Goal: Information Seeking & Learning: Learn about a topic

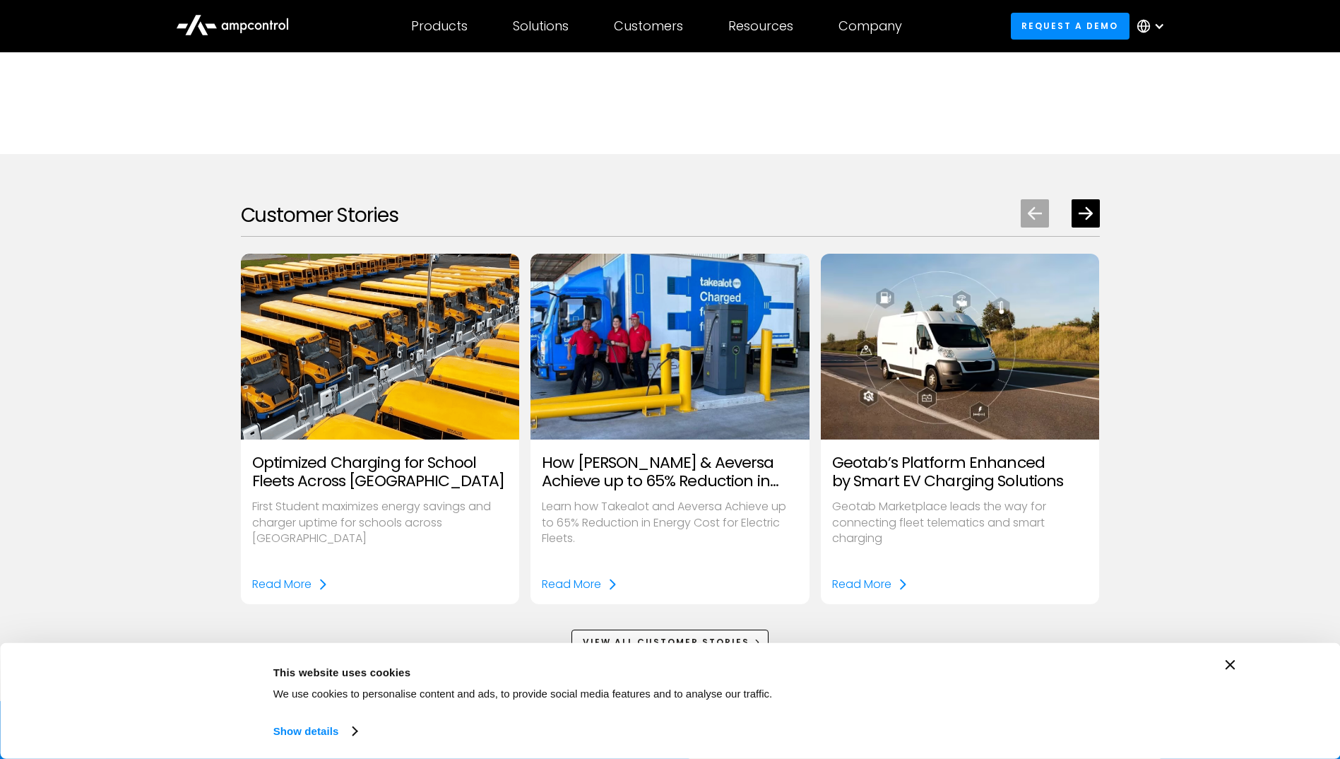
scroll to position [1978, 0]
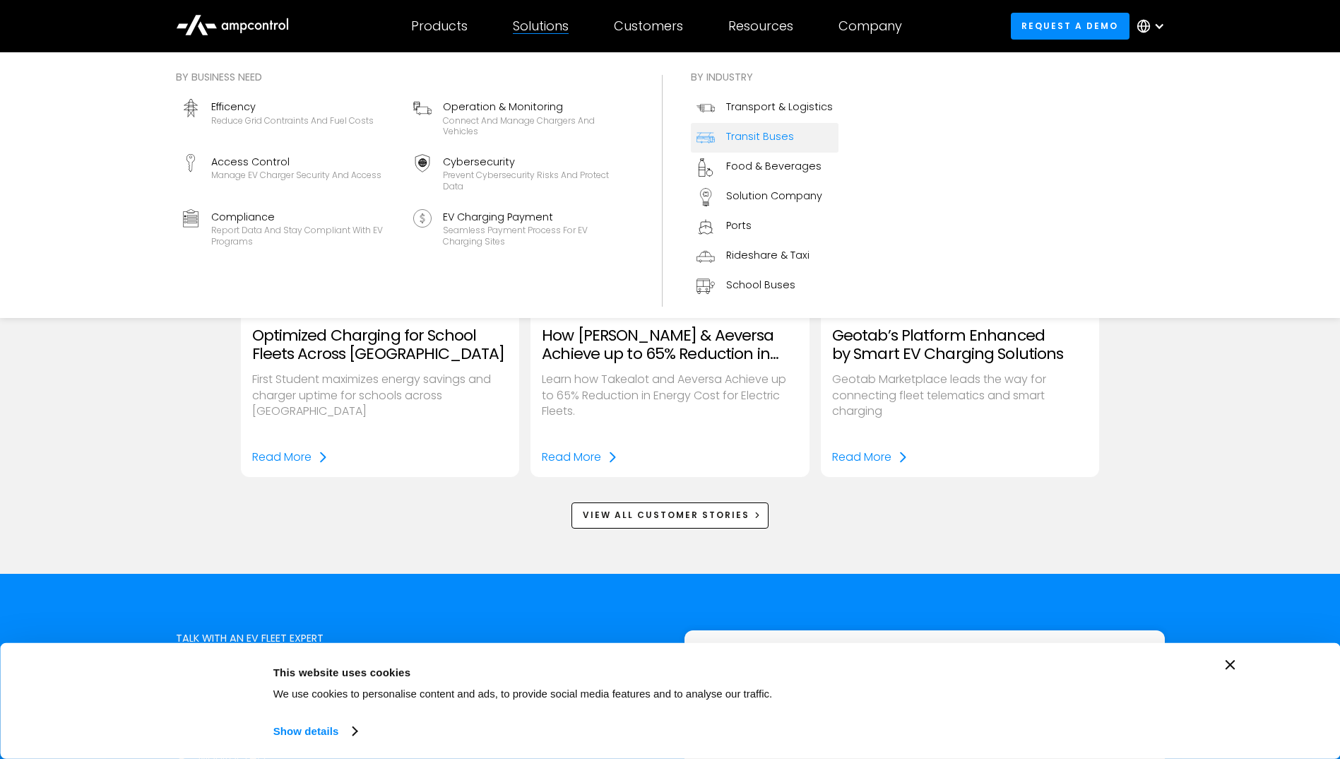
click at [735, 129] on div "Transit Buses" at bounding box center [760, 137] width 68 height 16
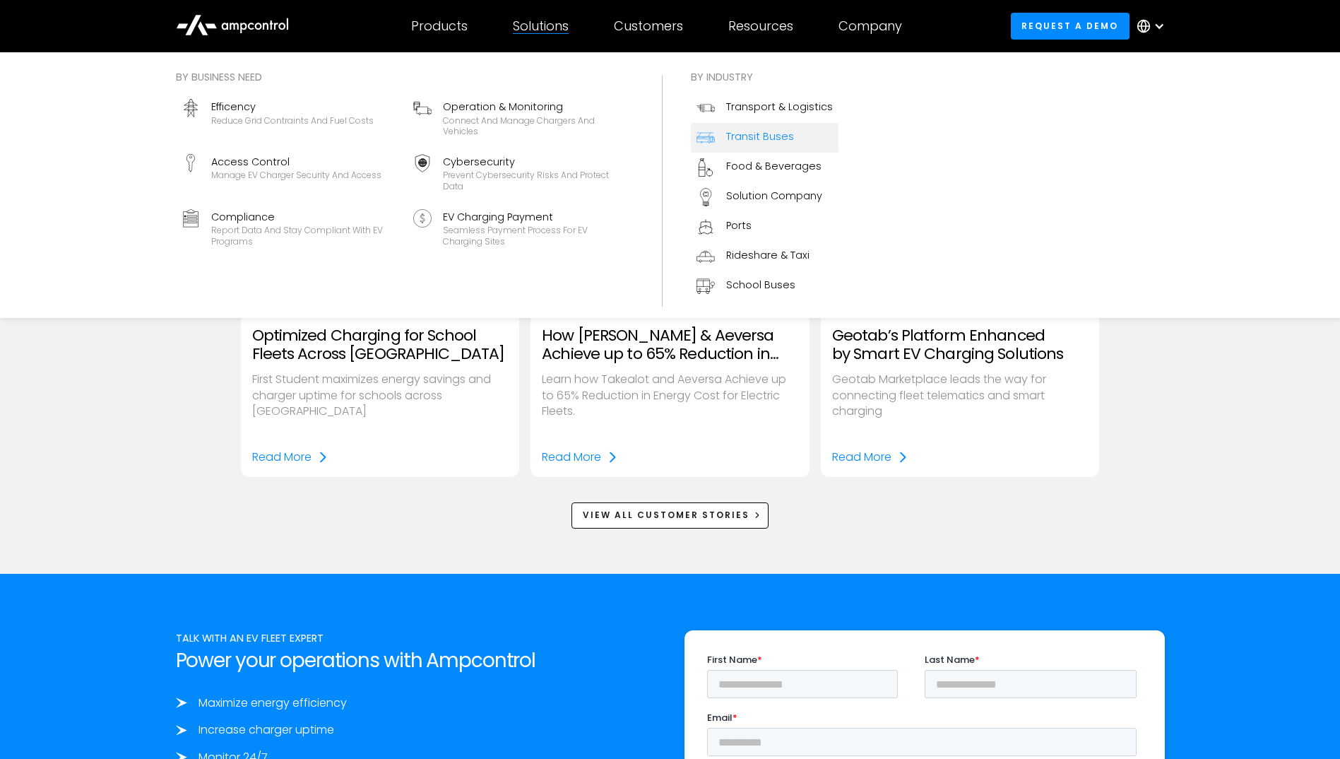
click at [760, 132] on div "Transit Buses" at bounding box center [760, 137] width 68 height 16
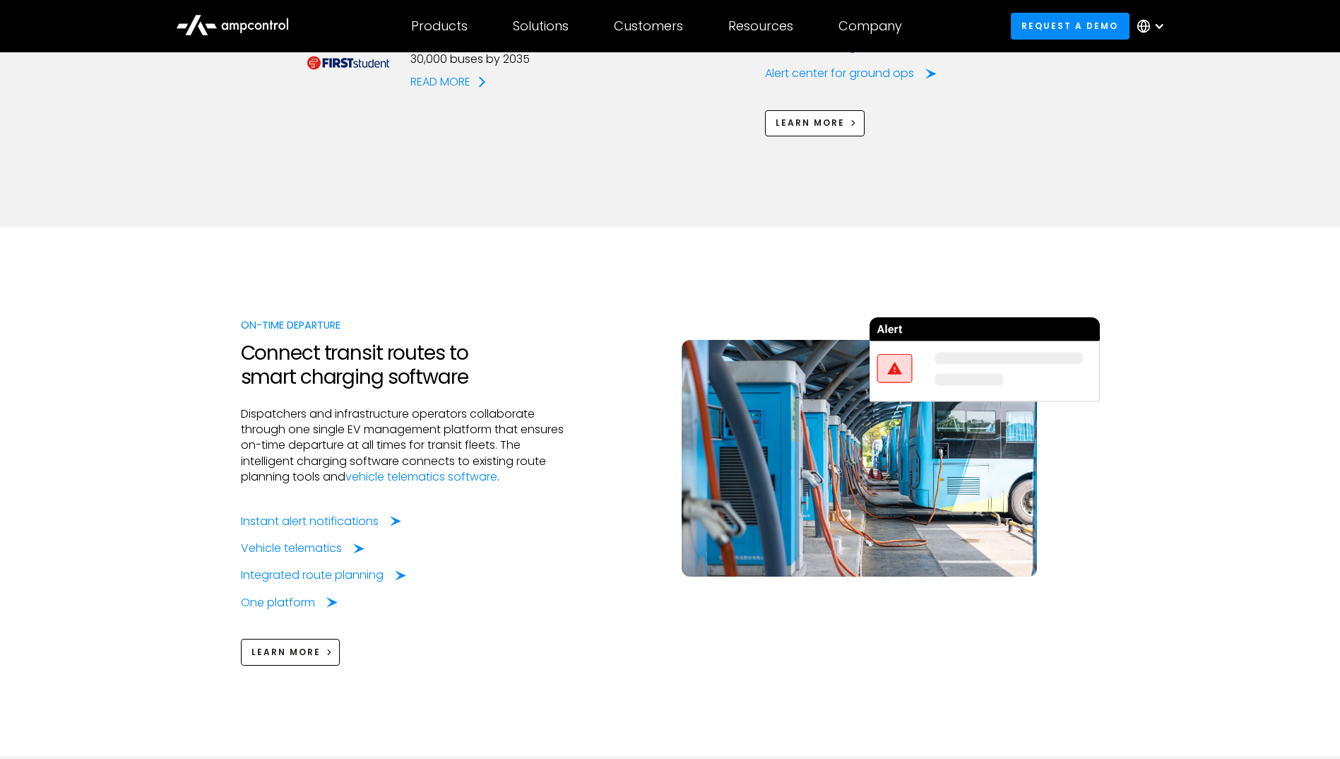
scroll to position [2033, 0]
click at [312, 567] on div "Integrated route planning" at bounding box center [315, 575] width 143 height 16
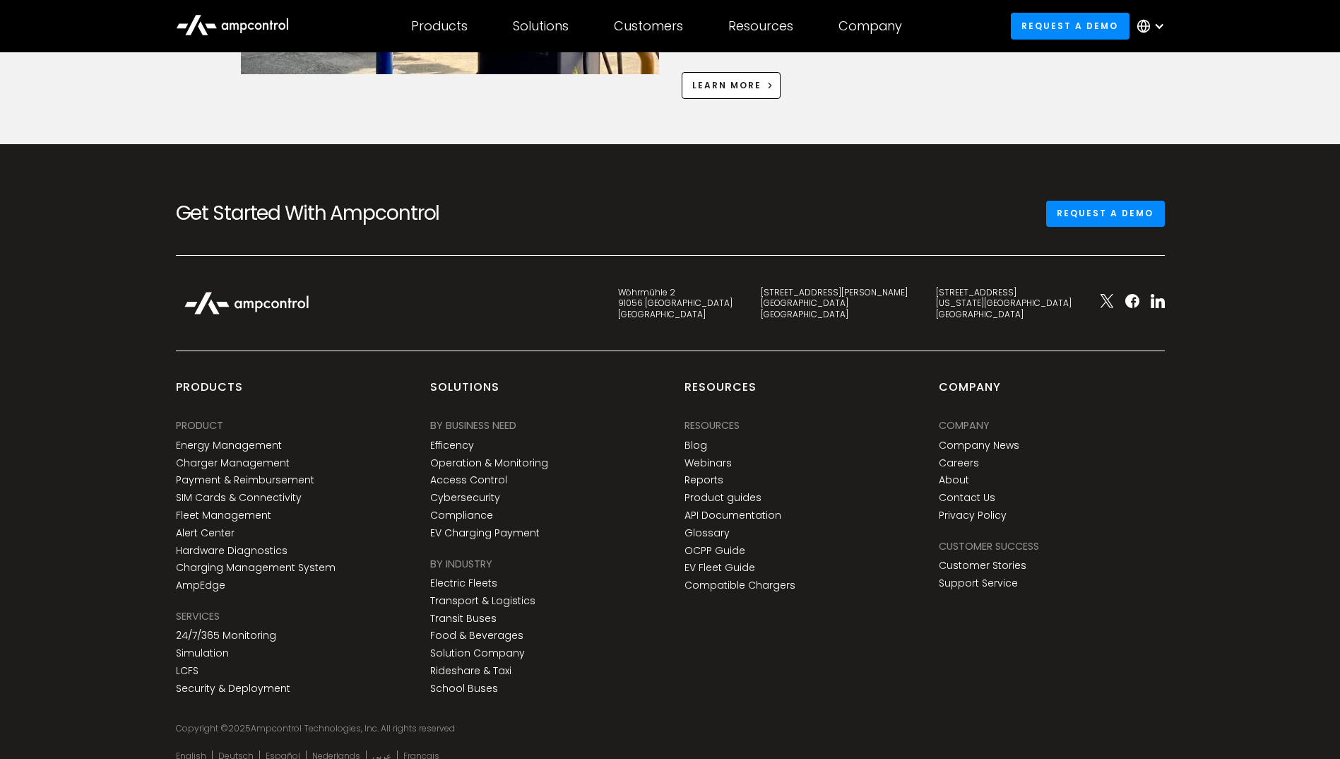
scroll to position [4365, 0]
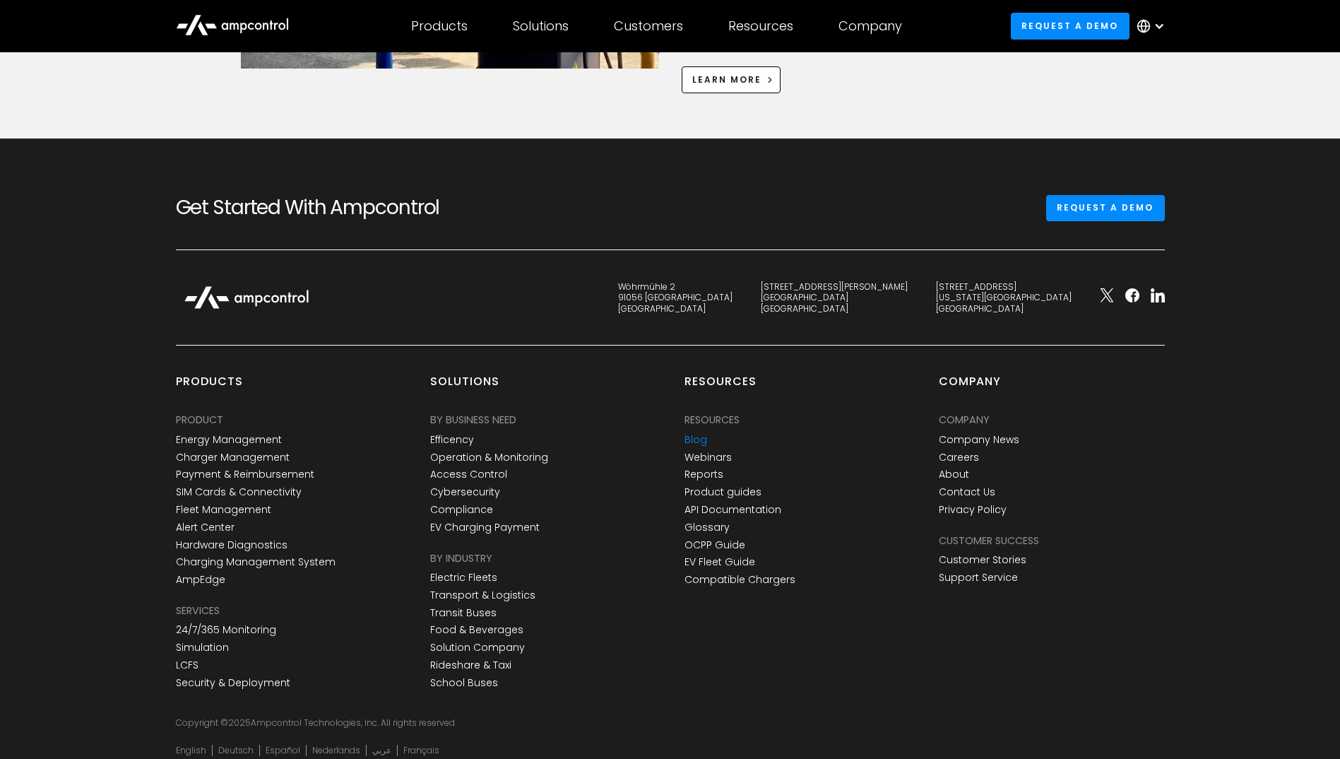
click at [687, 434] on link "Blog" at bounding box center [696, 440] width 23 height 12
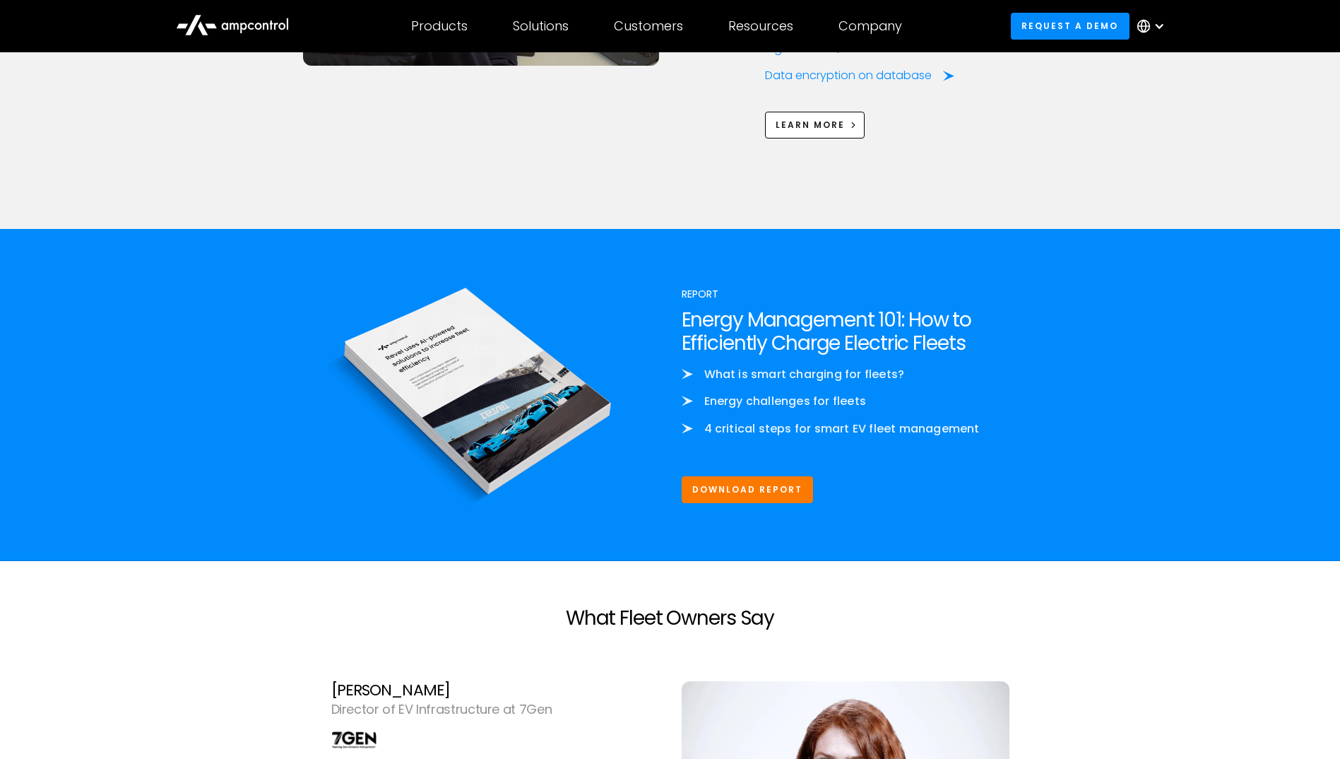
scroll to position [2811, 0]
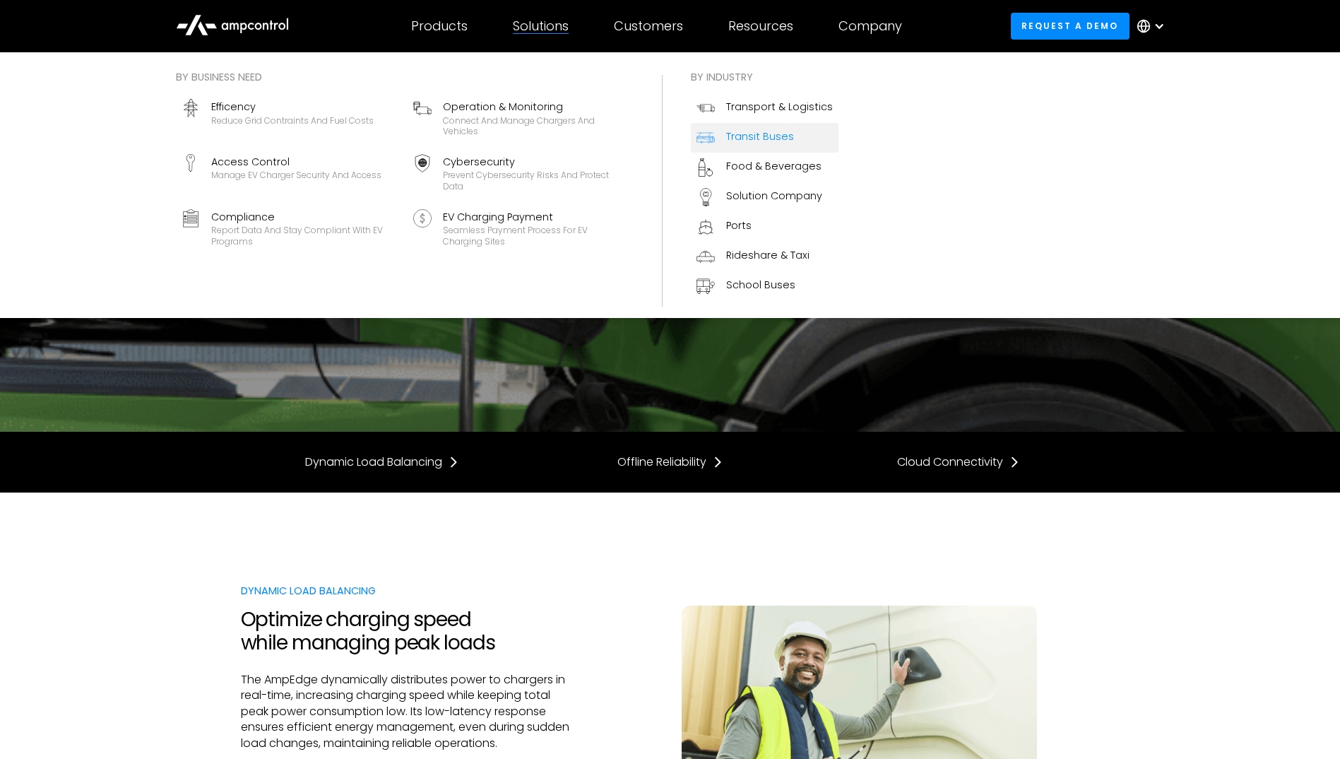
click at [736, 133] on div "Transit Buses" at bounding box center [760, 137] width 68 height 16
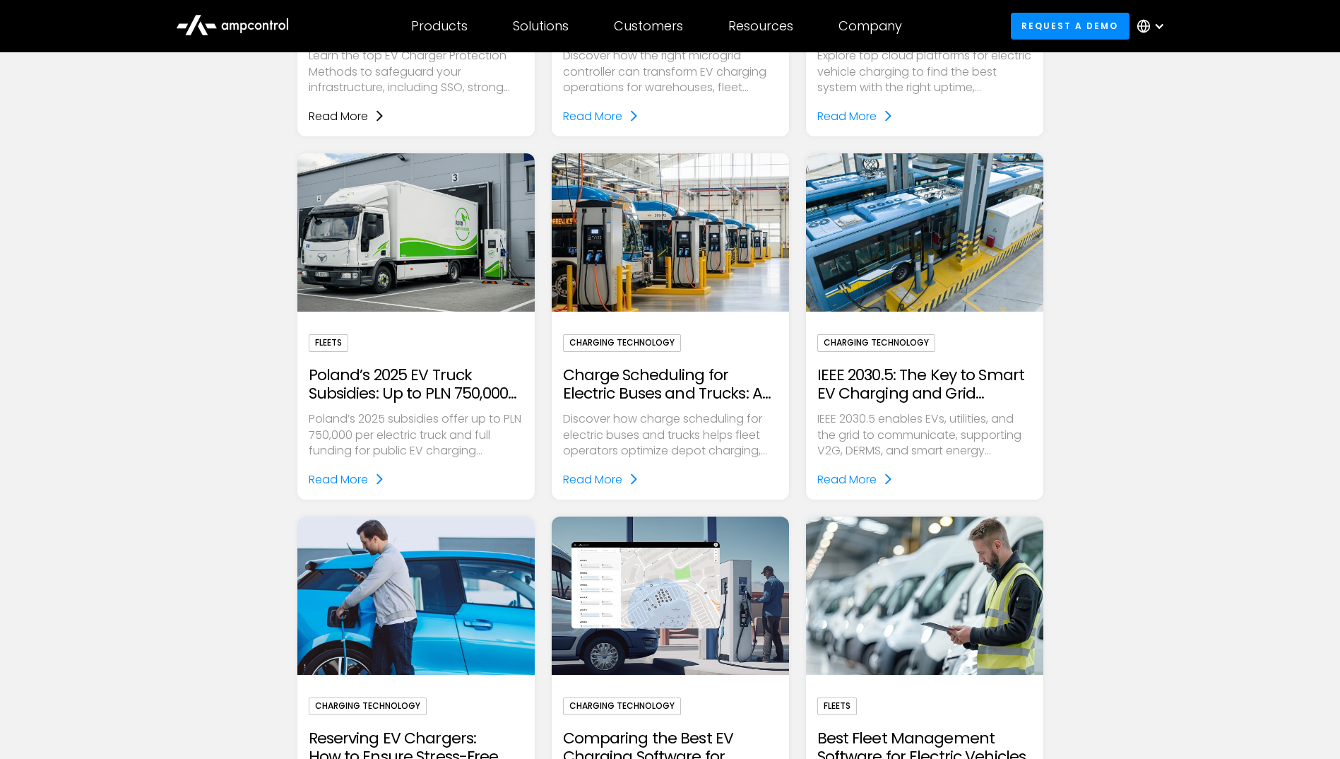
scroll to position [707, 0]
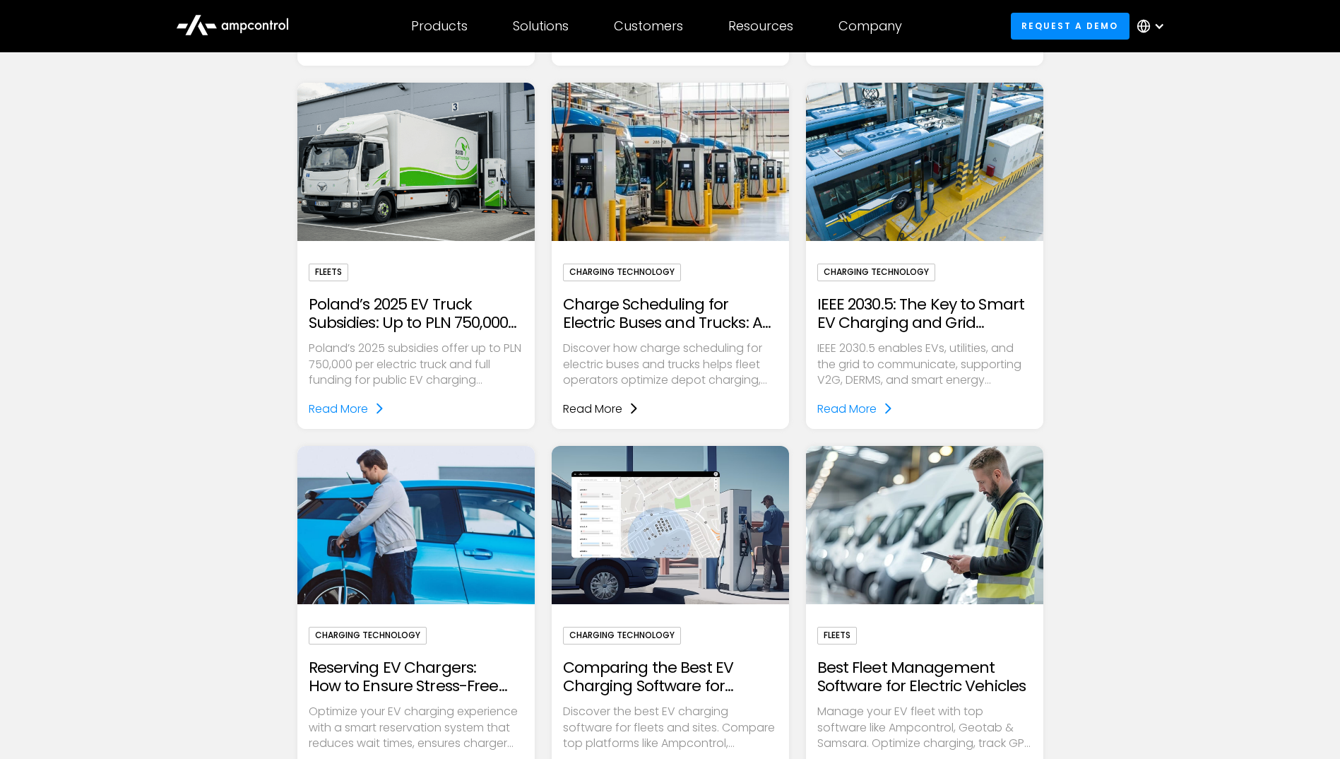
click at [603, 405] on div "Read More" at bounding box center [592, 409] width 59 height 18
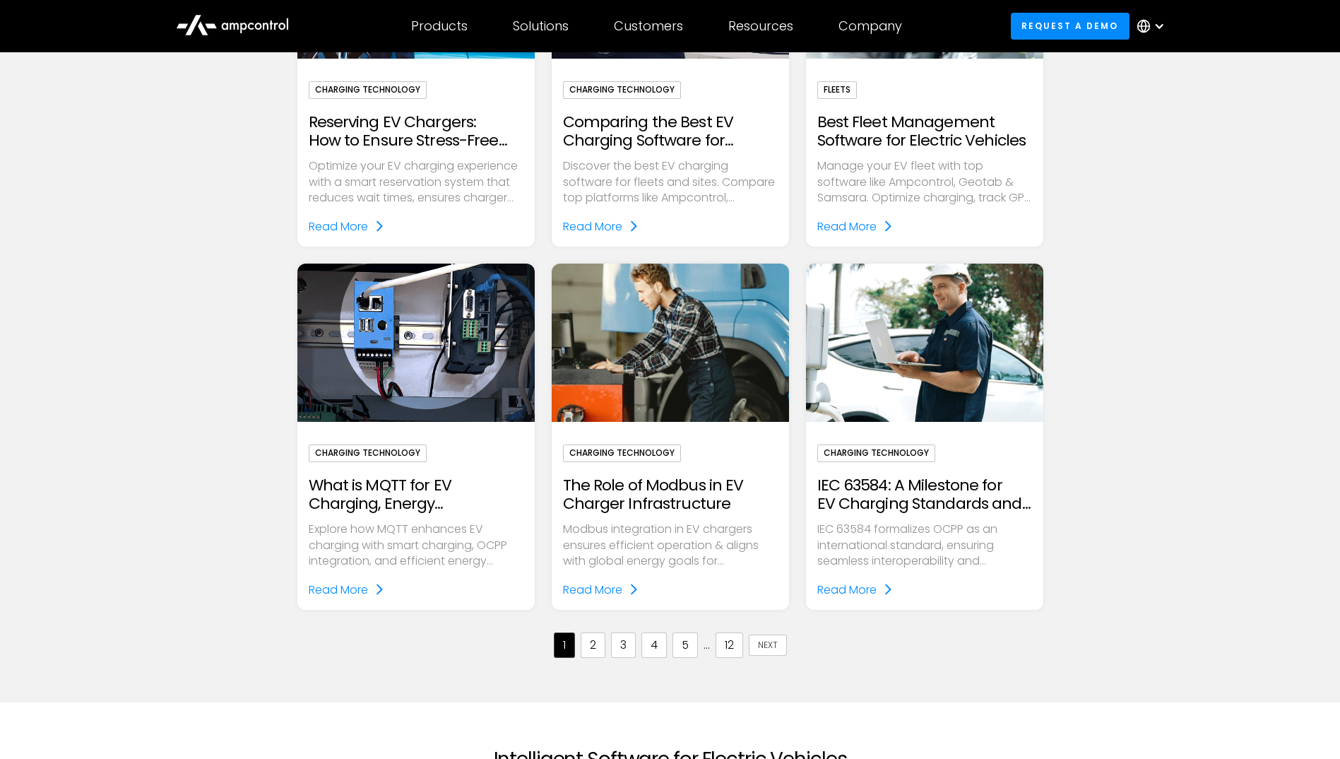
scroll to position [1272, 0]
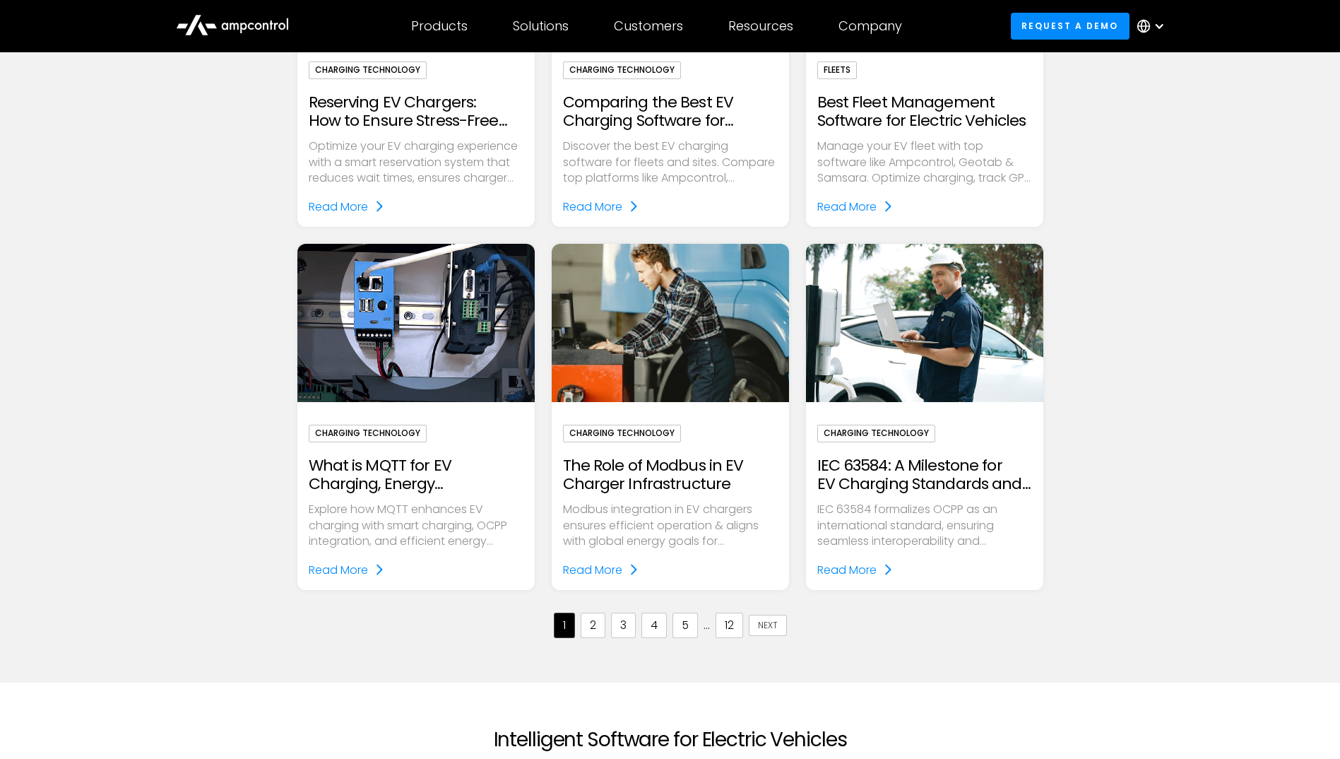
click at [595, 628] on link "2" at bounding box center [593, 625] width 25 height 25
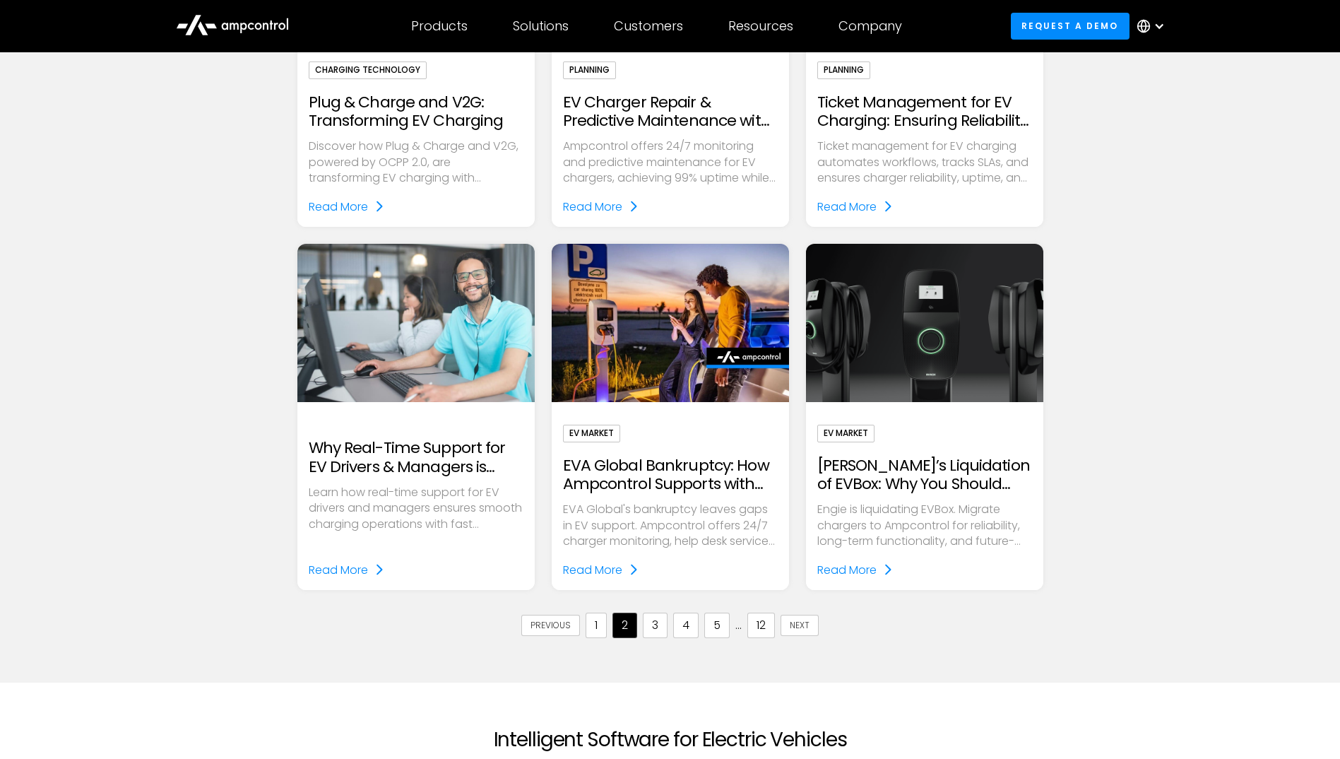
scroll to position [1342, 0]
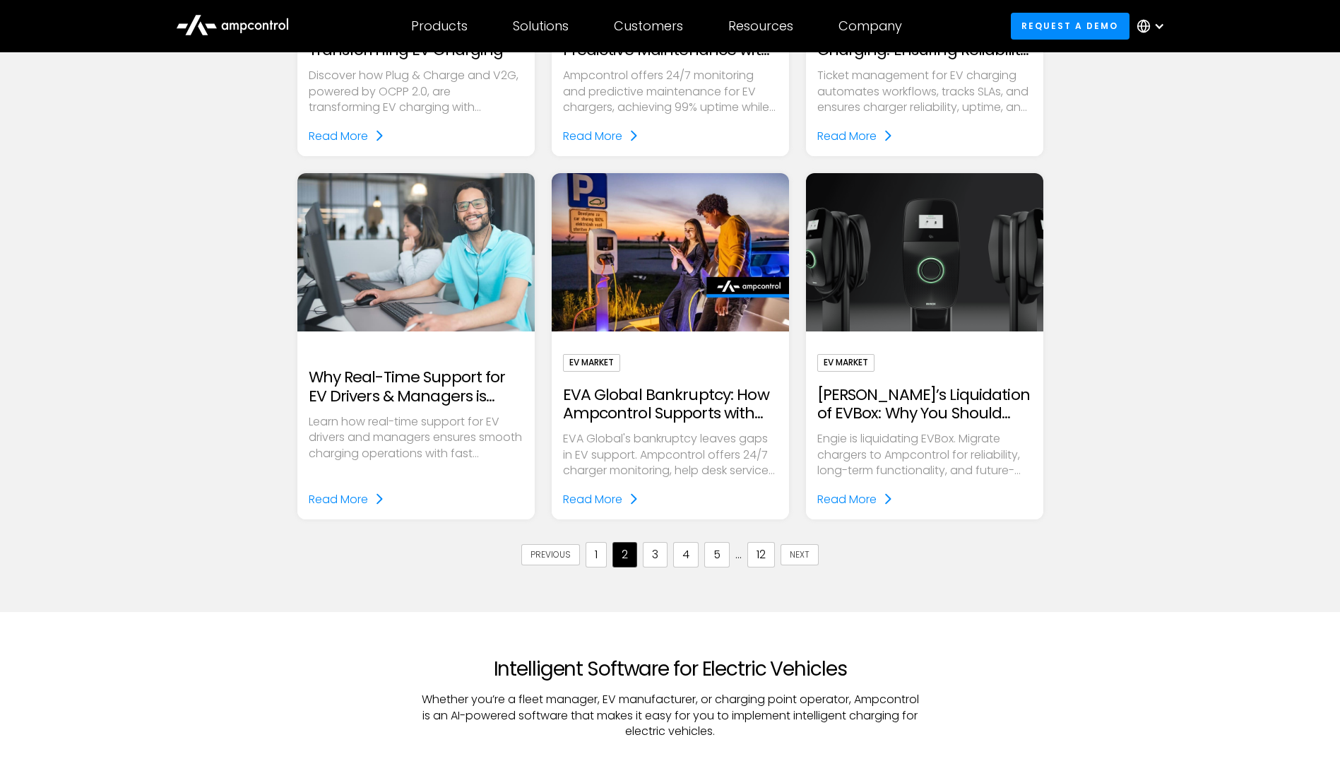
click at [653, 562] on link "3" at bounding box center [655, 554] width 25 height 25
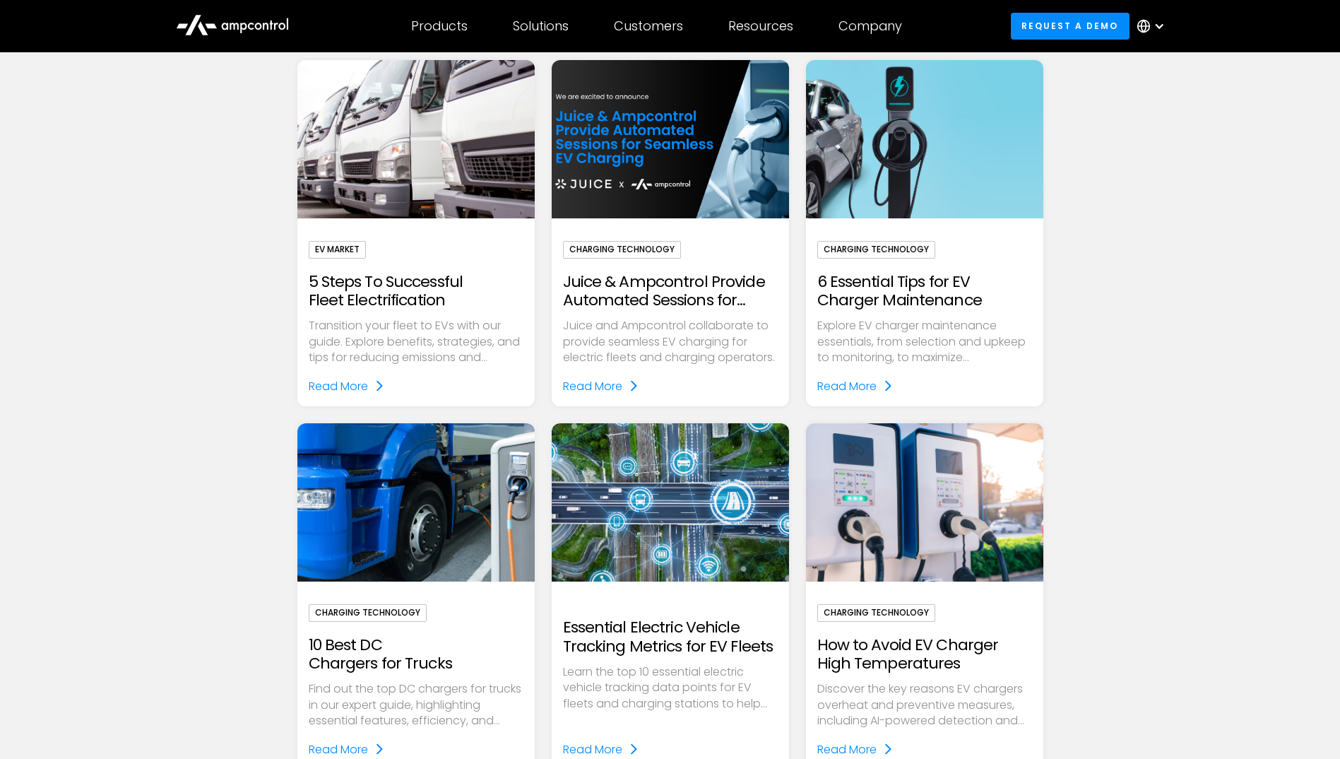
scroll to position [1272, 0]
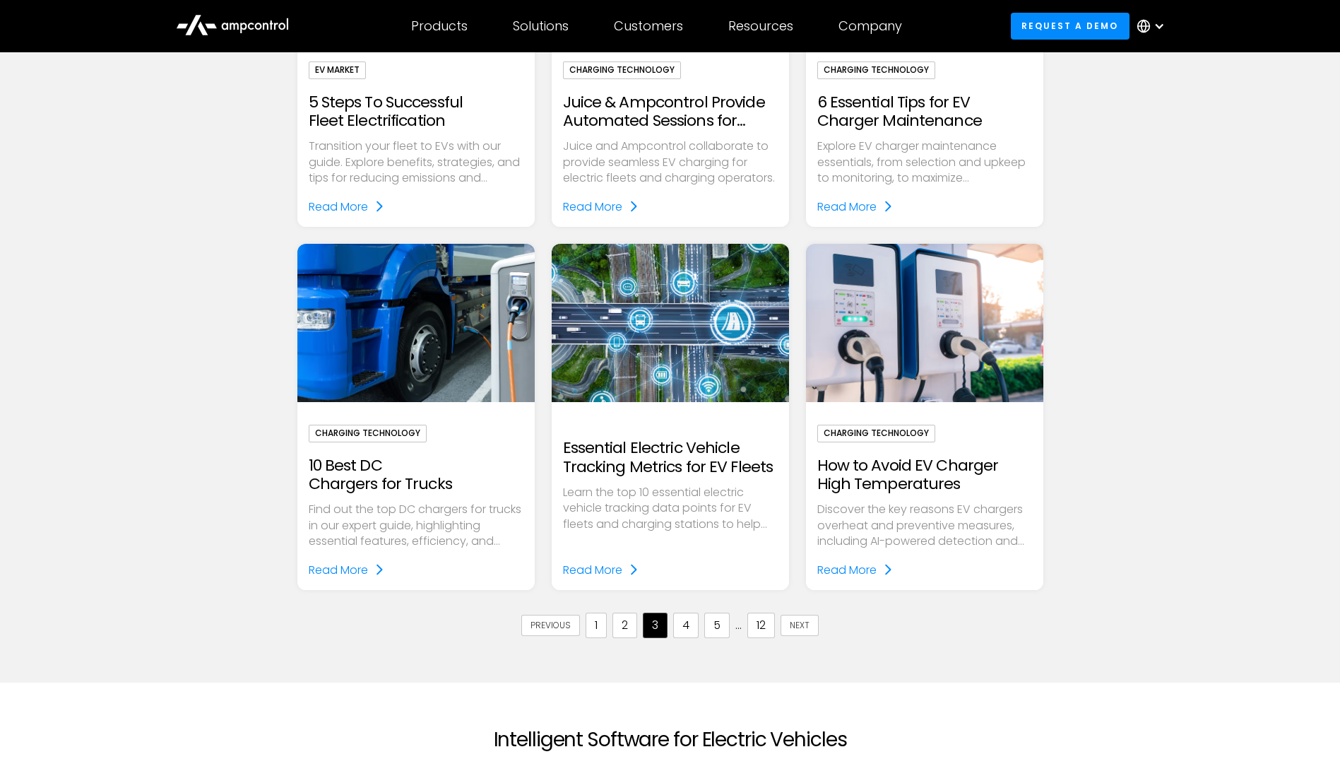
click at [690, 625] on link "4" at bounding box center [685, 625] width 25 height 25
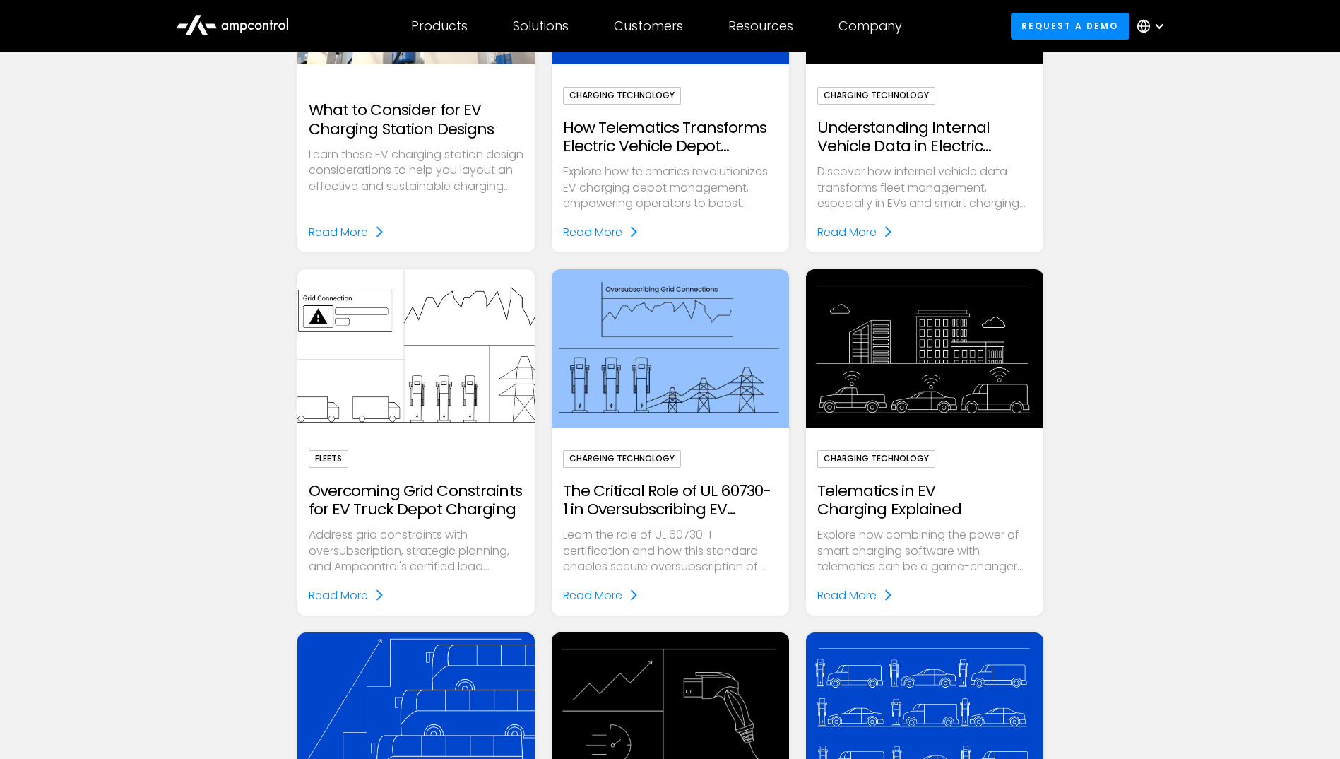
scroll to position [1060, 0]
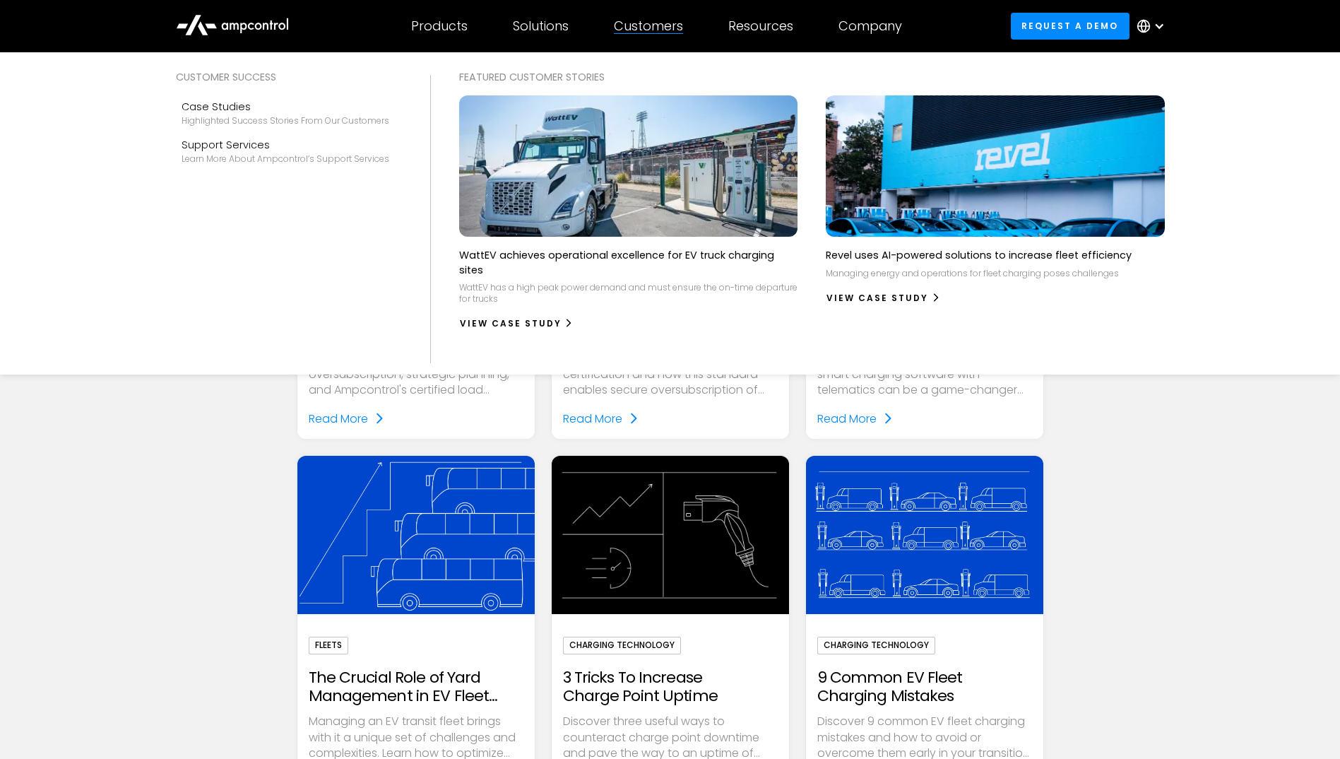
click at [642, 38] on div "Customers Customer success Case Studies Highlighted success stories From Our Cu…" at bounding box center [648, 25] width 114 height 49
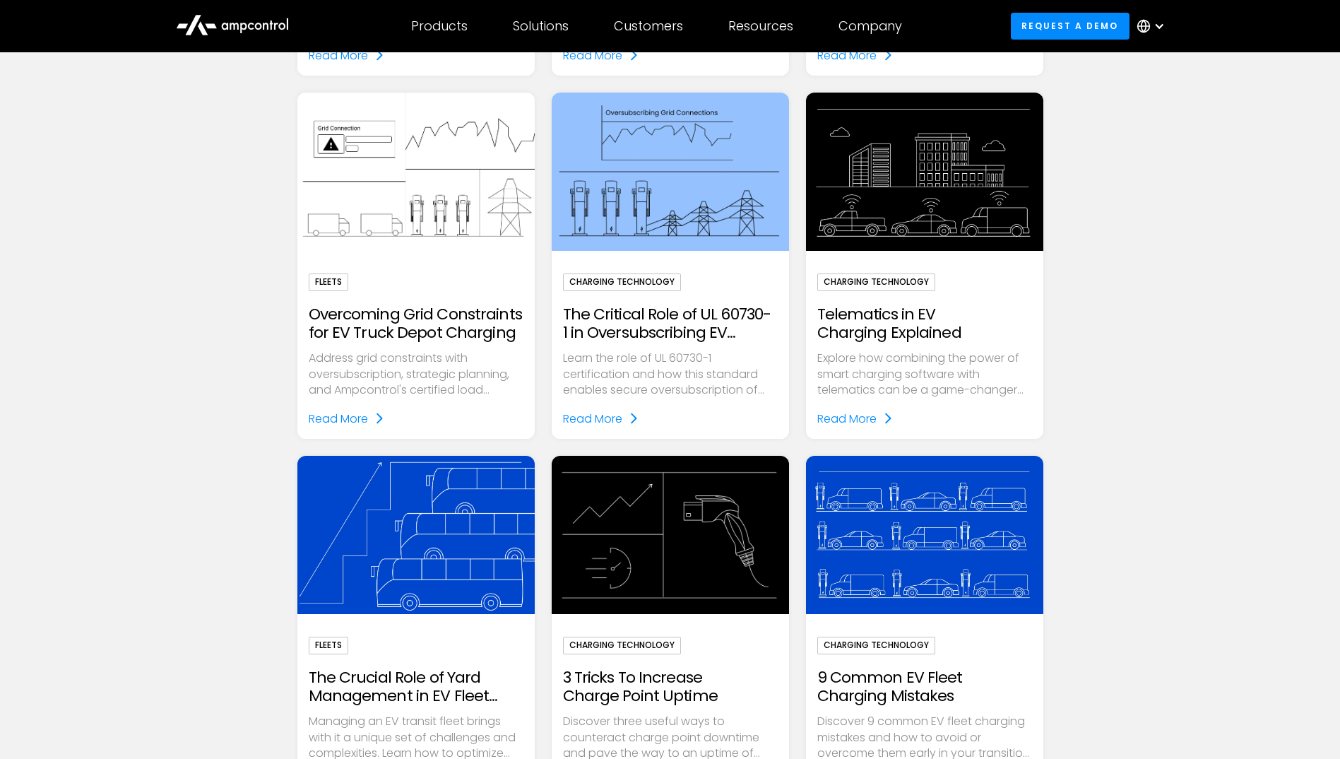
click at [235, 23] on icon at bounding box center [234, 26] width 9 height 7
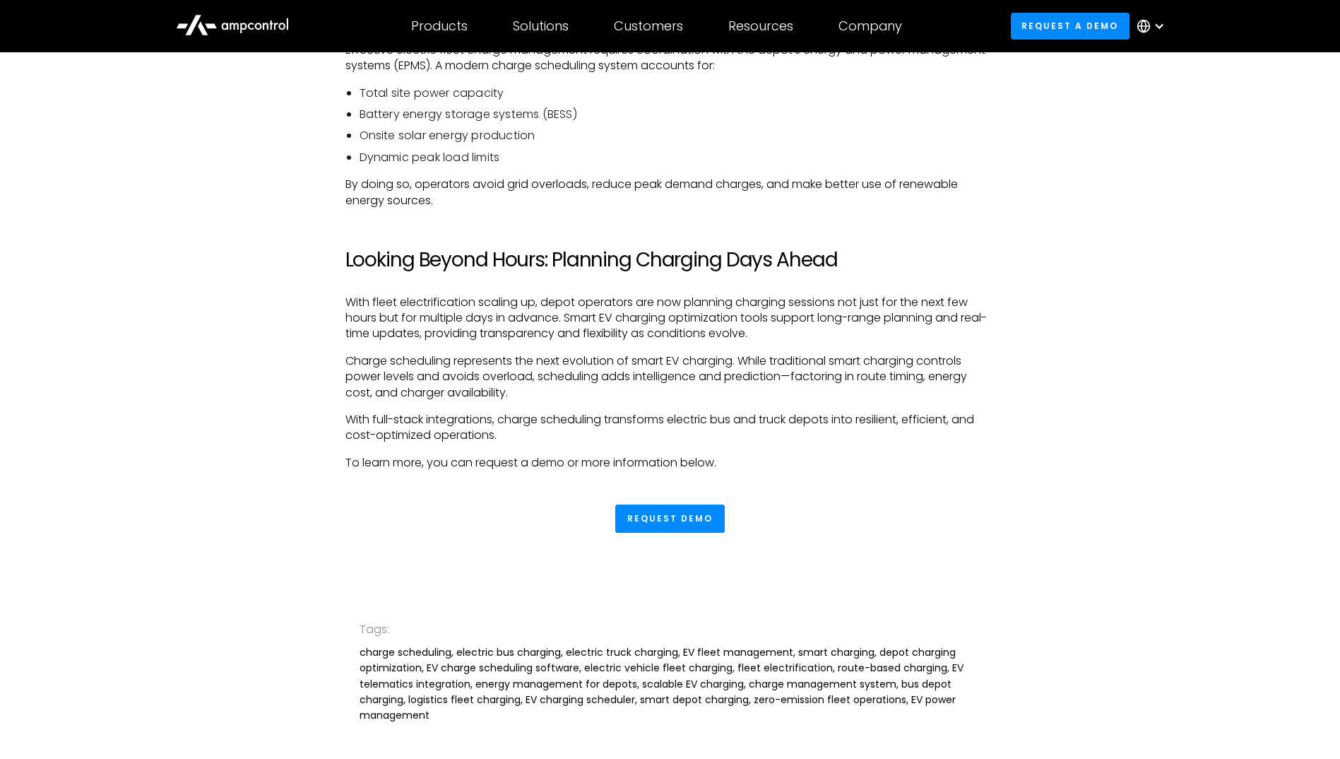
scroll to position [2110, 0]
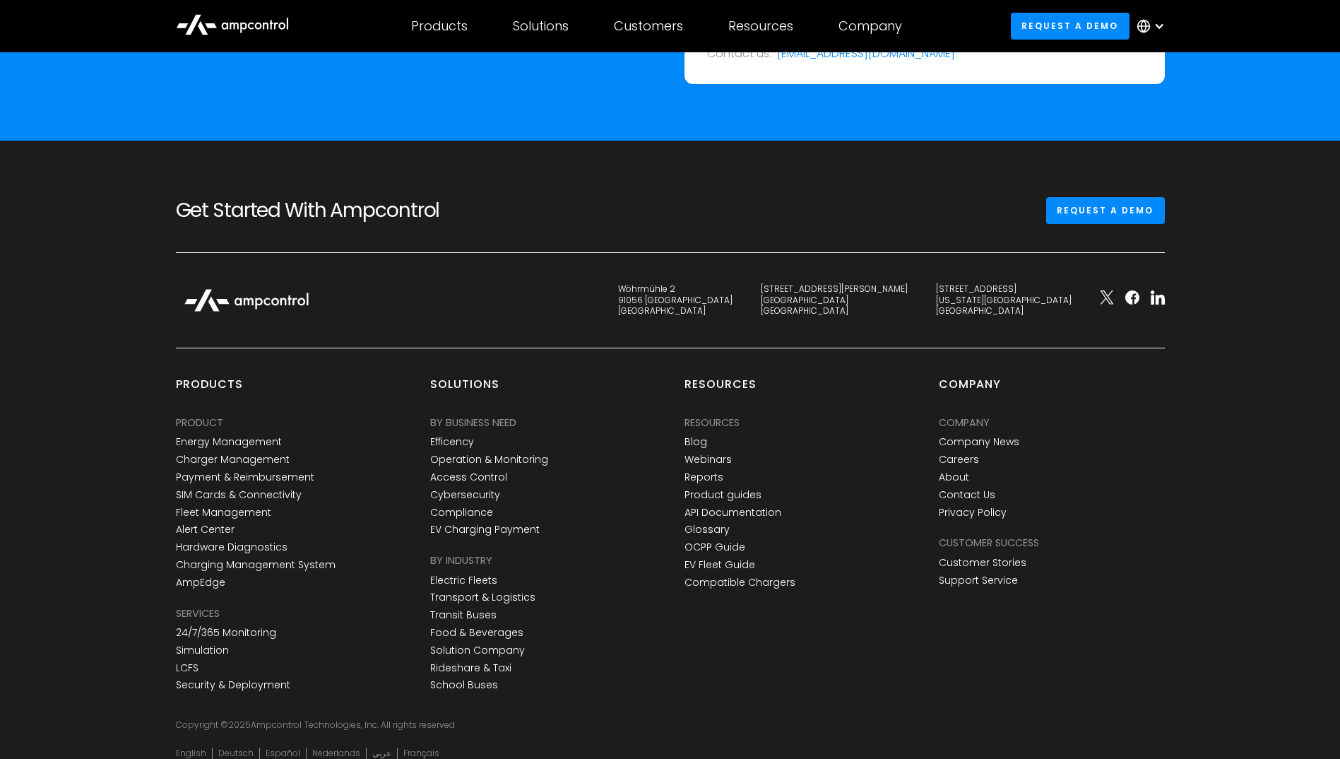
scroll to position [5158, 0]
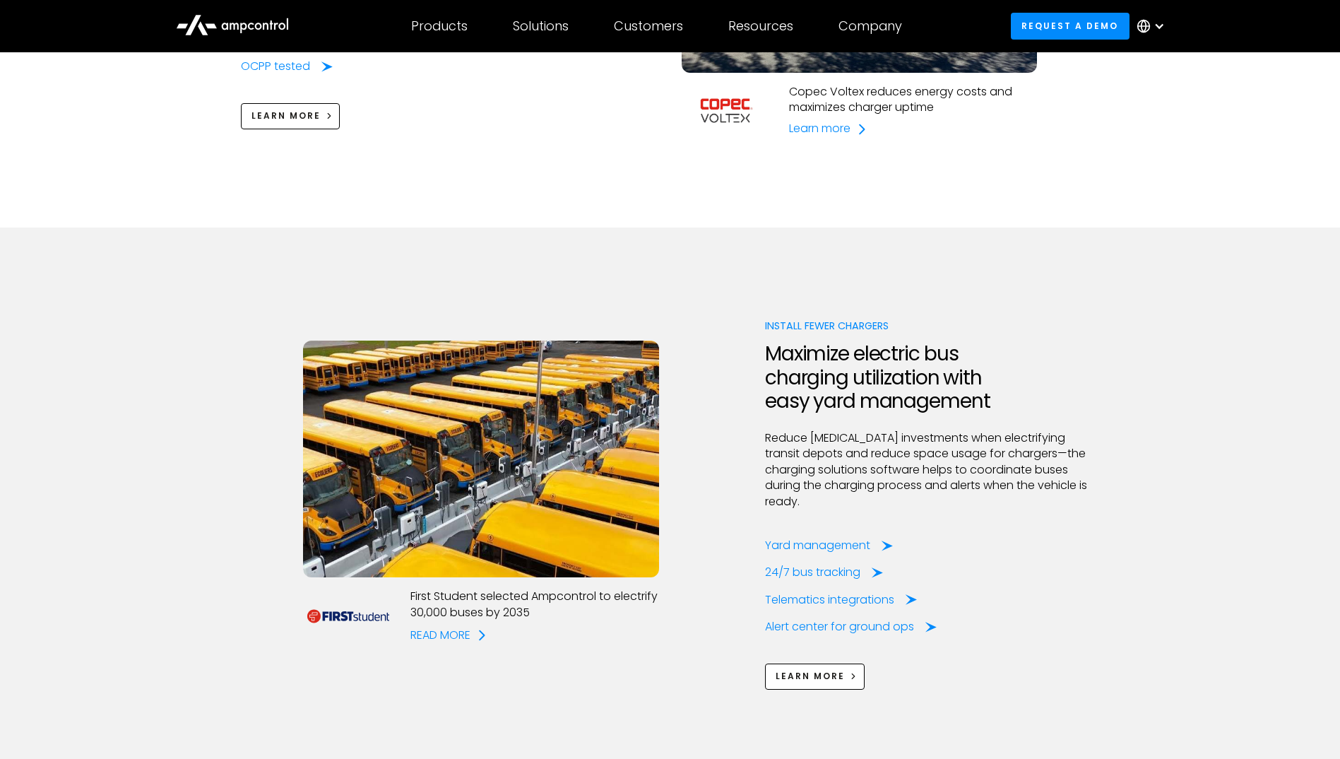
scroll to position [1484, 0]
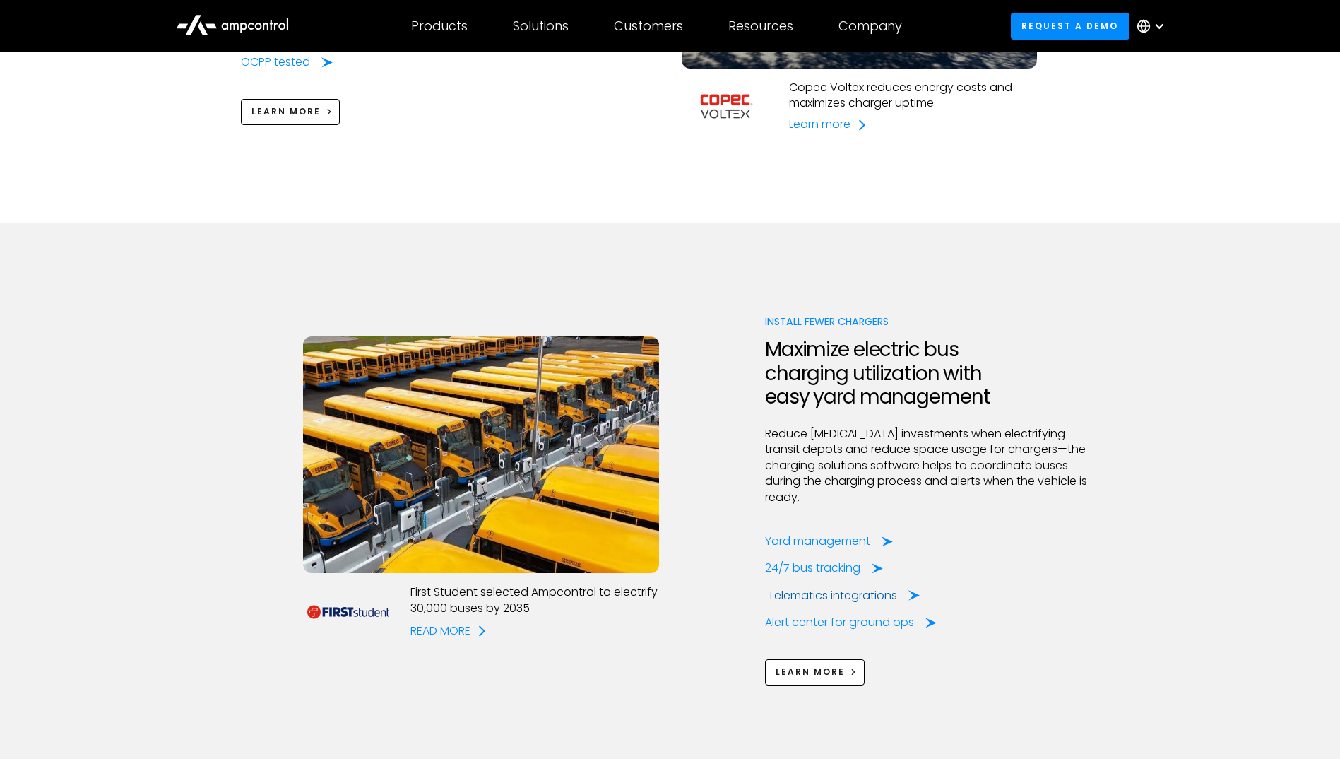
click at [868, 588] on div "Telematics integrations" at bounding box center [832, 596] width 129 height 16
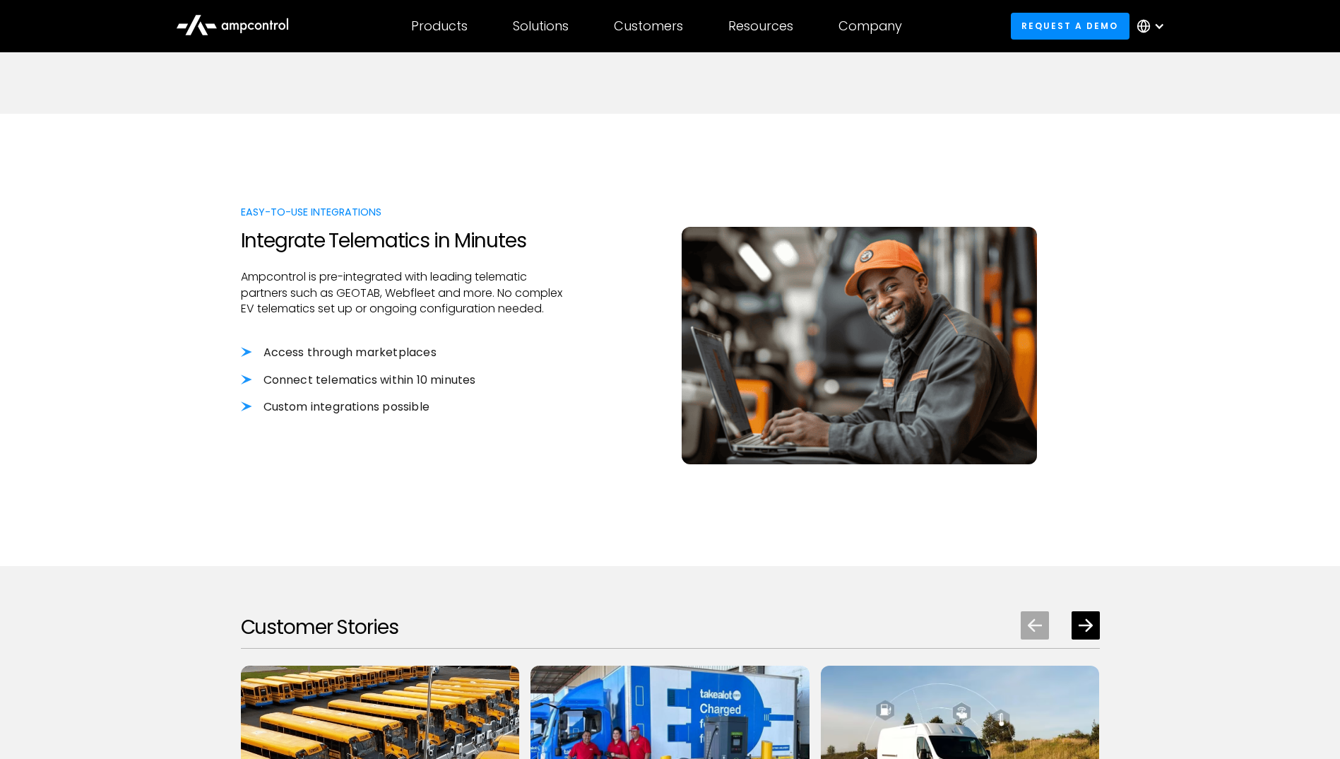
scroll to position [1413, 0]
